Goal: Information Seeking & Learning: Learn about a topic

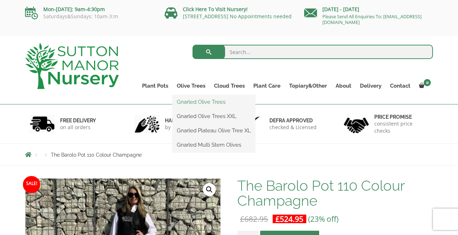
click at [201, 102] on link "Gnarled Olive Trees" at bounding box center [214, 102] width 83 height 11
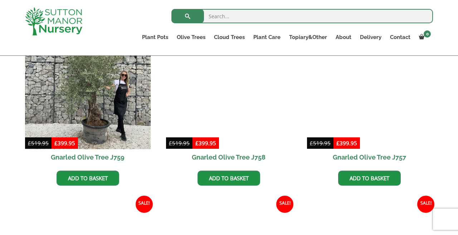
scroll to position [395, 0]
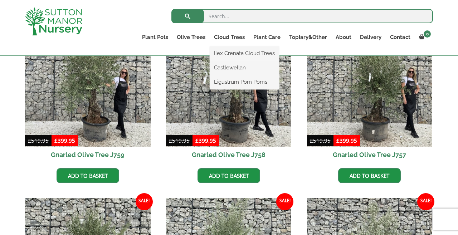
click at [235, 47] on ul "Ilex Crenata Cloud Trees Castlewellan Ligustrum Pom Poms" at bounding box center [244, 68] width 69 height 43
click at [234, 80] on link "Ligustrum Pom Poms" at bounding box center [244, 82] width 69 height 11
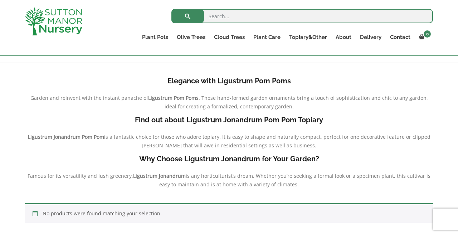
scroll to position [53, 0]
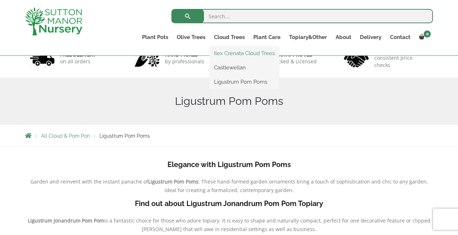
click at [237, 51] on link "Ilex Crenata Cloud Trees" at bounding box center [244, 53] width 69 height 11
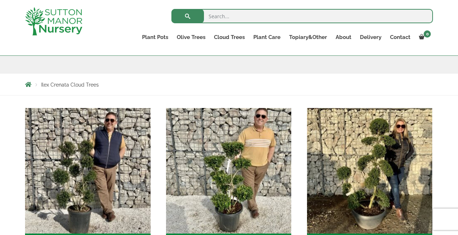
scroll to position [109, 0]
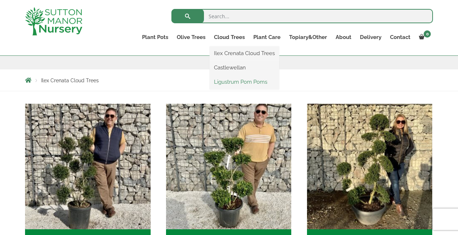
click at [230, 84] on link "Ligustrum Pom Poms" at bounding box center [244, 82] width 69 height 11
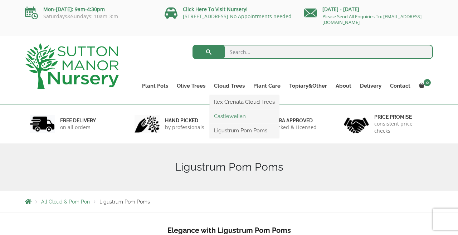
click at [229, 115] on link "Castlewellan" at bounding box center [244, 116] width 69 height 11
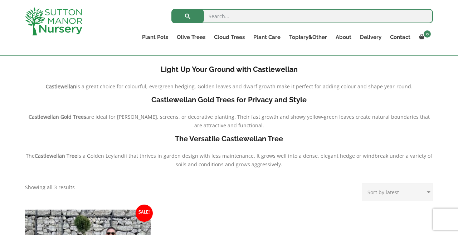
scroll to position [145, 0]
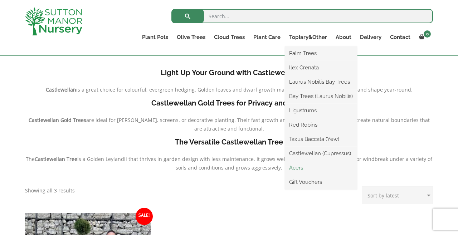
click at [300, 168] on link "Acers" at bounding box center [321, 168] width 72 height 11
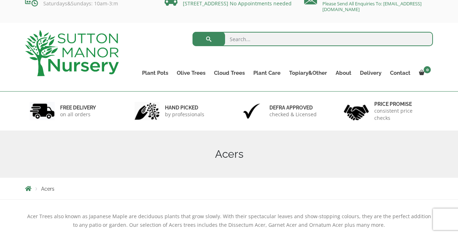
scroll to position [11, 0]
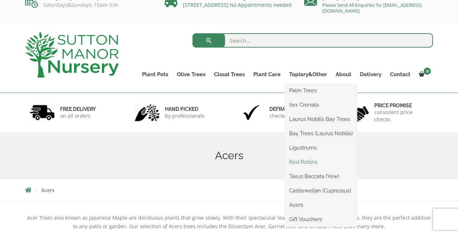
click at [304, 162] on link "Red Robins" at bounding box center [321, 162] width 72 height 11
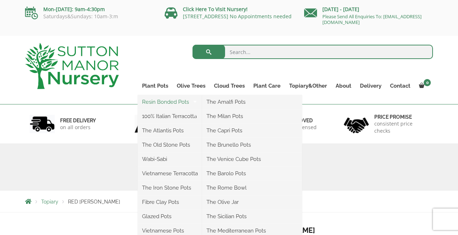
click at [160, 104] on link "Resin Bonded Pots" at bounding box center [170, 102] width 64 height 11
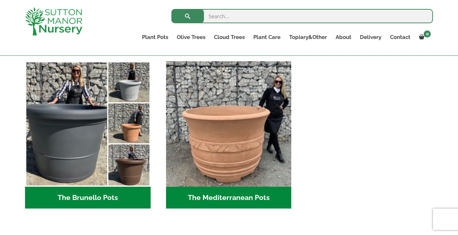
scroll to position [1004, 0]
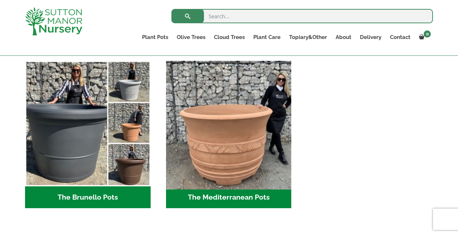
click at [204, 111] on img "Visit product category The Mediterranean Pots" at bounding box center [229, 124] width 132 height 132
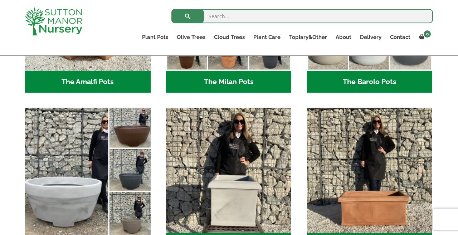
scroll to position [307, 0]
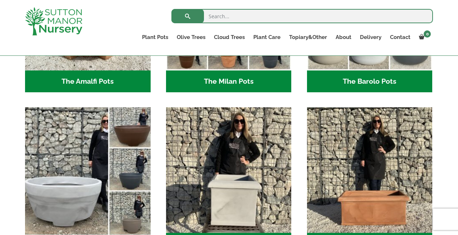
click at [94, 187] on img "Visit product category The Capri Pots" at bounding box center [88, 171] width 132 height 132
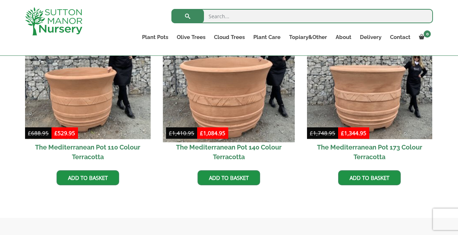
scroll to position [258, 0]
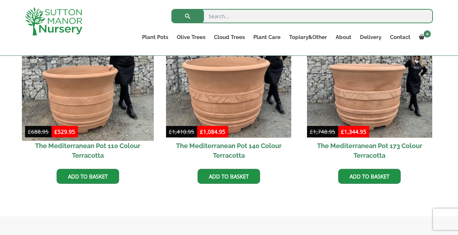
click at [116, 115] on img at bounding box center [88, 75] width 132 height 132
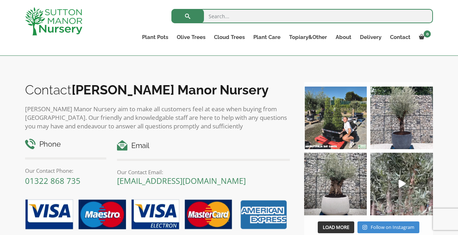
scroll to position [432, 0]
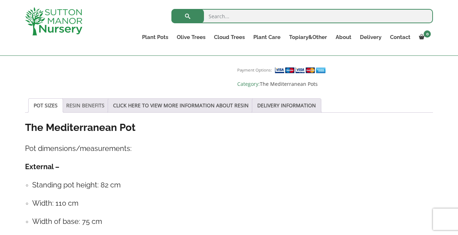
scroll to position [484, 0]
click at [94, 100] on link "RESIN BENEFITS" at bounding box center [85, 106] width 38 height 14
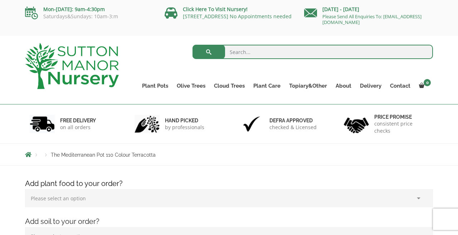
scroll to position [0, 0]
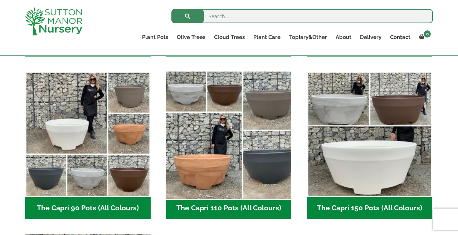
scroll to position [332, 0]
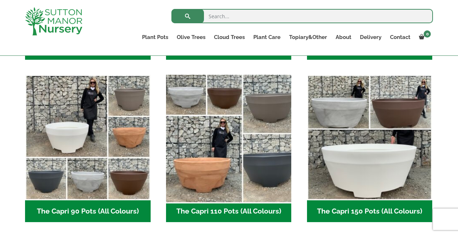
click at [193, 126] on img "Visit product category The Capri 110 Pots (All Colours)" at bounding box center [229, 138] width 132 height 132
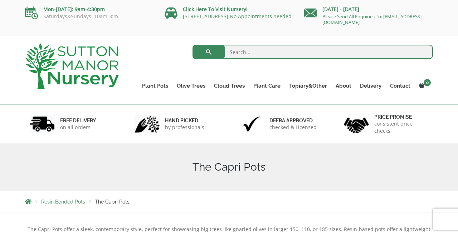
scroll to position [0, 0]
click at [347, 103] on link "CUSTOMER PHOTOS" at bounding box center [362, 102] width 61 height 11
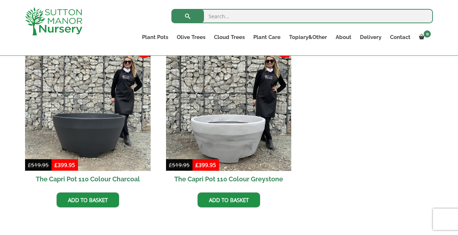
scroll to position [371, 0]
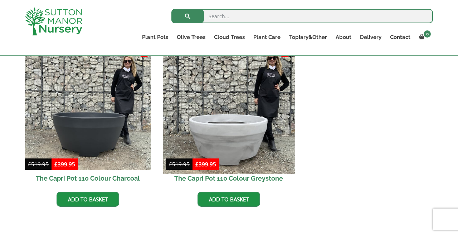
click at [236, 115] on img at bounding box center [229, 108] width 132 height 132
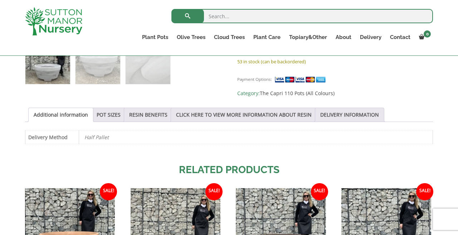
scroll to position [333, 0]
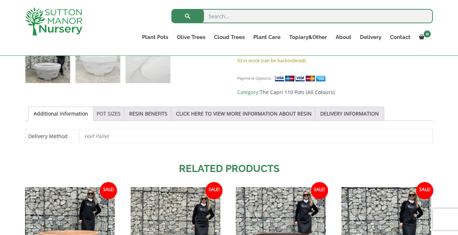
click at [121, 110] on link "POT SIZES" at bounding box center [109, 114] width 24 height 14
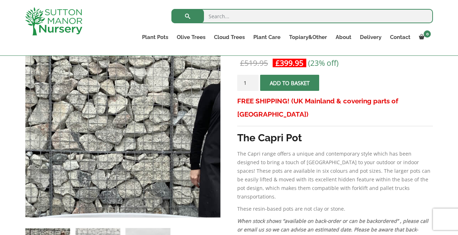
scroll to position [149, 0]
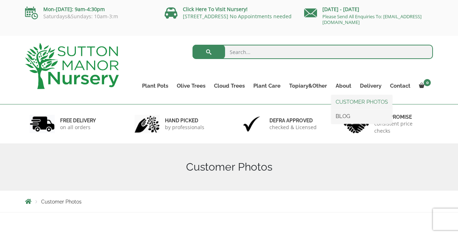
click at [343, 98] on link "CUSTOMER PHOTOS" at bounding box center [362, 102] width 61 height 11
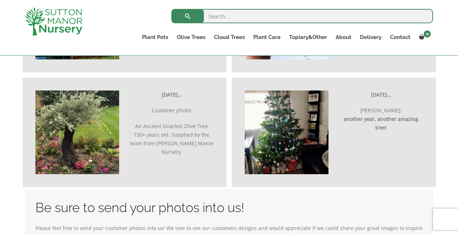
scroll to position [2194, 0]
